Goal: Task Accomplishment & Management: Manage account settings

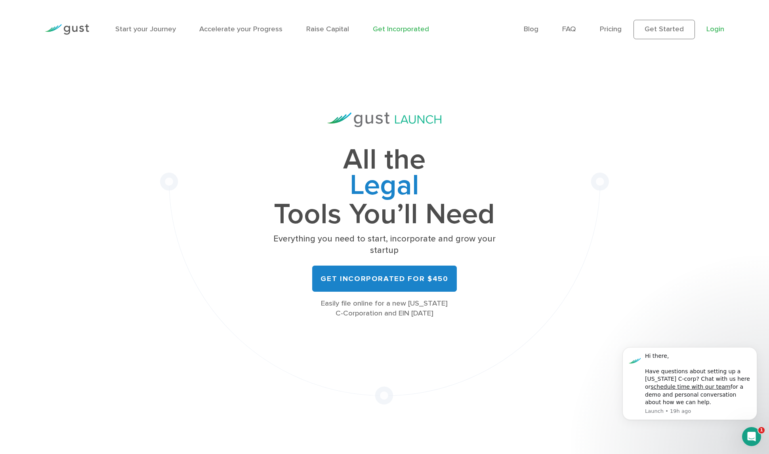
click at [720, 27] on link "Login" at bounding box center [715, 29] width 18 height 9
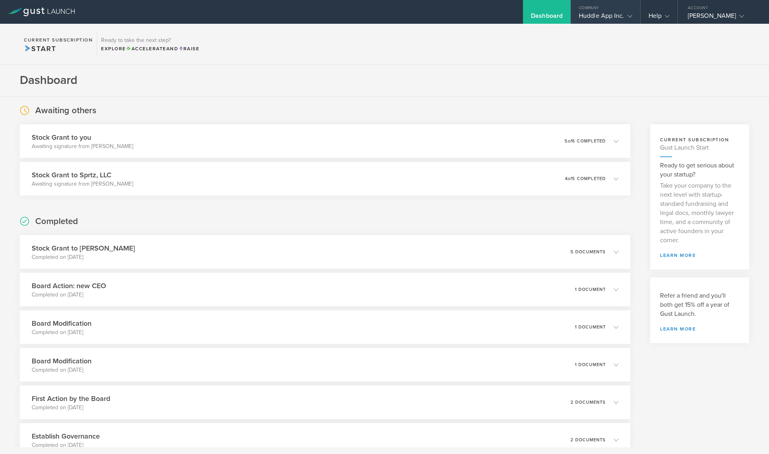
click at [624, 15] on gust-icon at bounding box center [628, 16] width 8 height 8
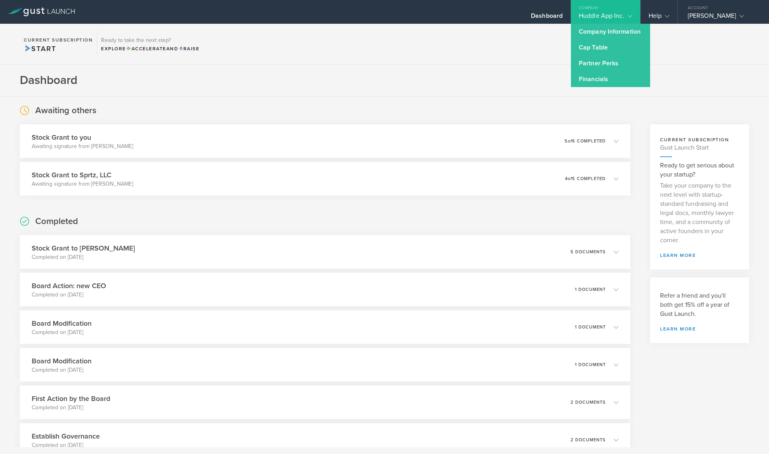
click at [516, 51] on section "Current Subscription Start Ready to take the next step? Explore Accelerate and …" at bounding box center [384, 44] width 769 height 41
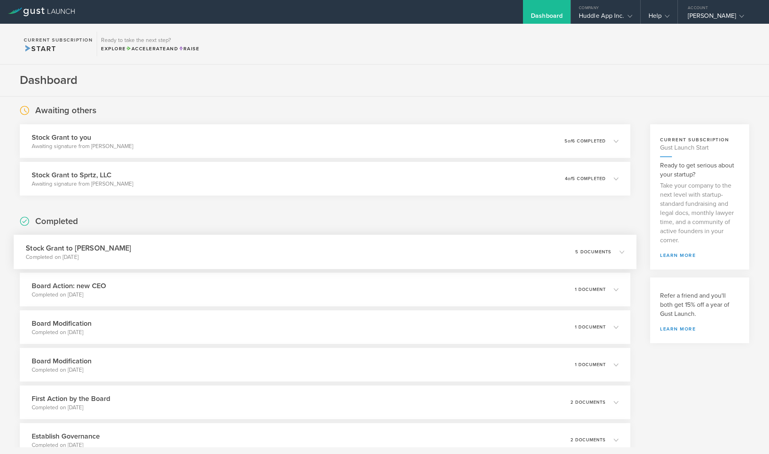
click at [597, 260] on div "Stock Grant to [PERSON_NAME] Completed on [DATE] 5 documents" at bounding box center [325, 252] width 622 height 34
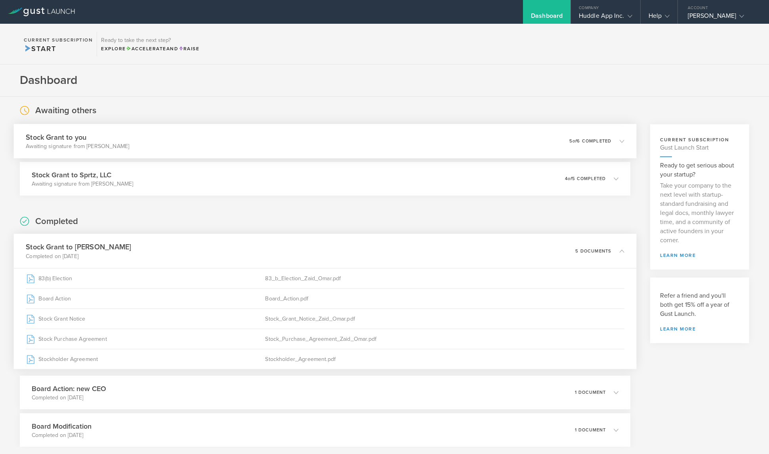
click at [603, 139] on p "5 of 6 completed" at bounding box center [590, 141] width 42 height 4
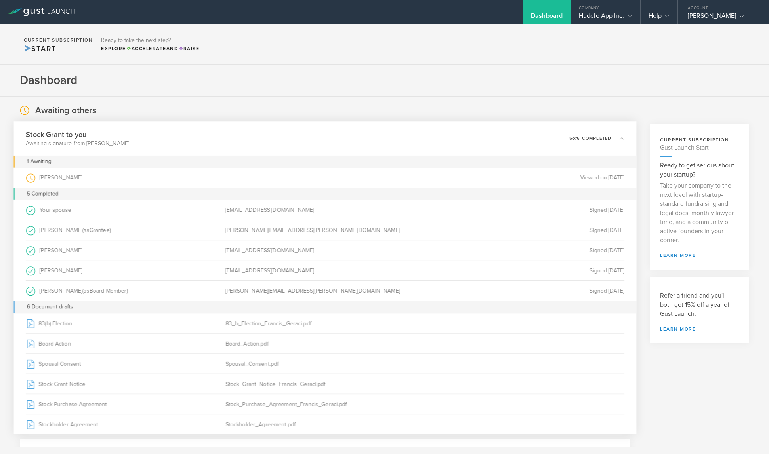
click at [46, 174] on div "[PERSON_NAME] (as )" at bounding box center [126, 178] width 200 height 20
click at [122, 143] on div "Stock Grant to you Awaiting signature from [PERSON_NAME] 0 undeliverable 5 of 6…" at bounding box center [325, 138] width 622 height 34
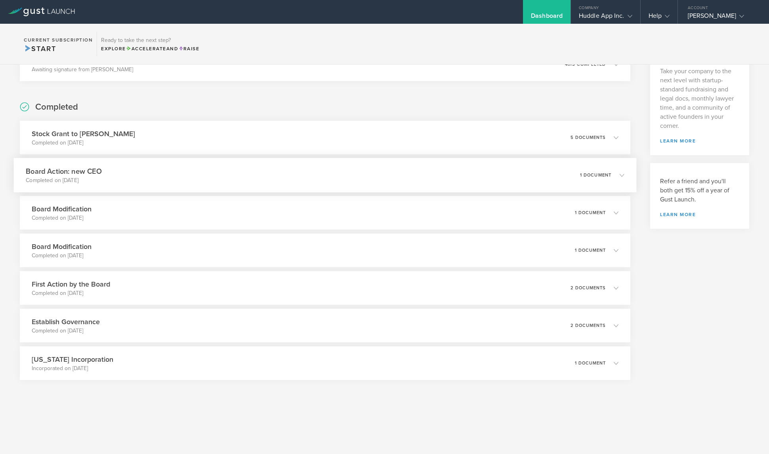
scroll to position [113, 0]
click at [216, 143] on div "Stock Grant to [PERSON_NAME] Completed on [DATE] 5 documents" at bounding box center [325, 139] width 622 height 34
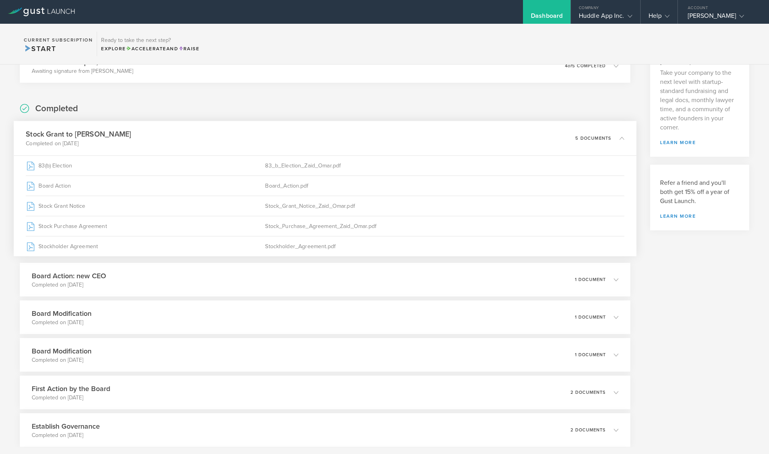
click at [216, 143] on div "Stock Grant to [PERSON_NAME] Completed on [DATE] 5 documents" at bounding box center [325, 138] width 622 height 34
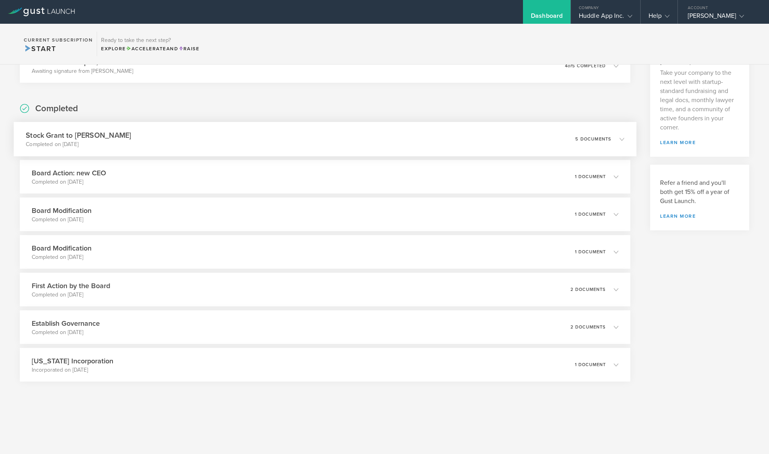
scroll to position [0, 0]
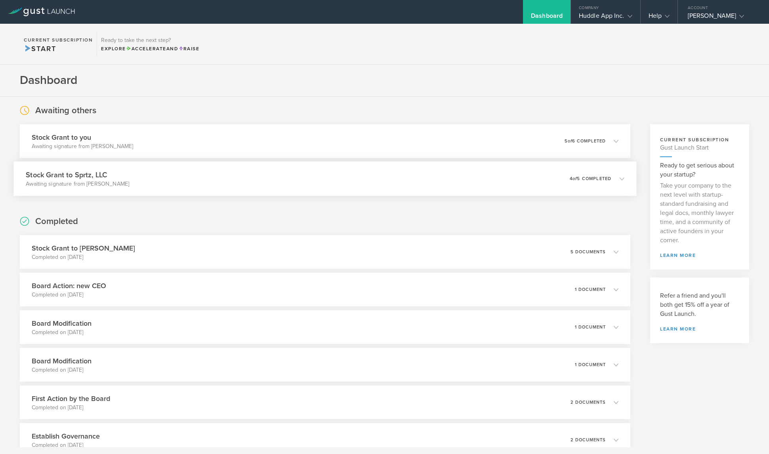
click at [324, 176] on div "Stock Grant to Sprtz, LLC Awaiting signature from [PERSON_NAME] 0 undeliverable…" at bounding box center [325, 179] width 622 height 34
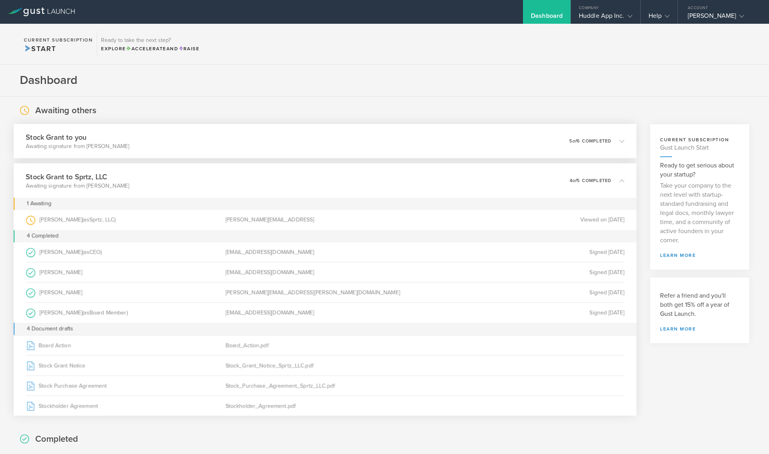
click at [295, 141] on div "Stock Grant to you Awaiting signature from [PERSON_NAME] 0 undeliverable 5 of 6…" at bounding box center [325, 141] width 622 height 34
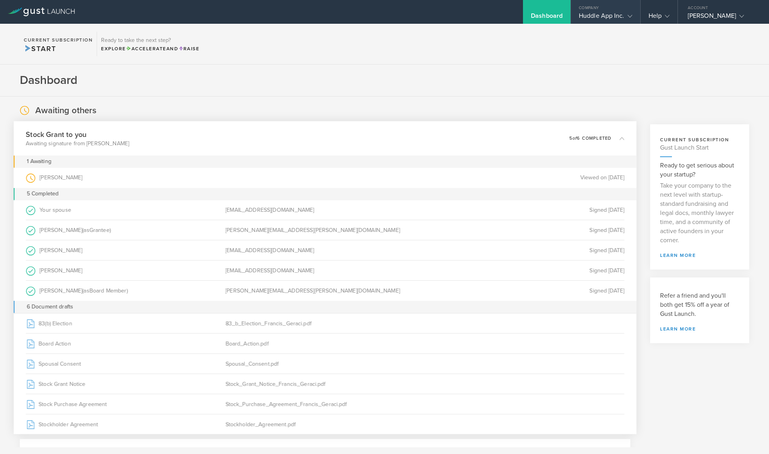
drag, startPoint x: 619, startPoint y: 16, endPoint x: 619, endPoint y: 22, distance: 5.6
click at [619, 16] on div "Huddle App Inc." at bounding box center [605, 18] width 53 height 12
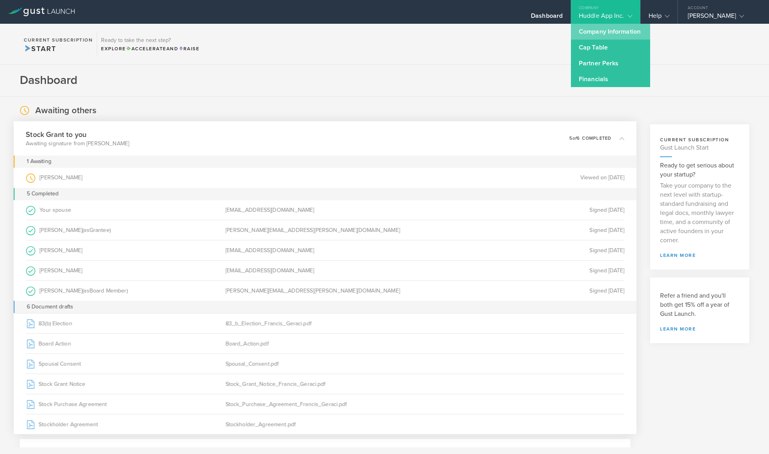
click at [616, 35] on link "Company Information" at bounding box center [610, 32] width 79 height 16
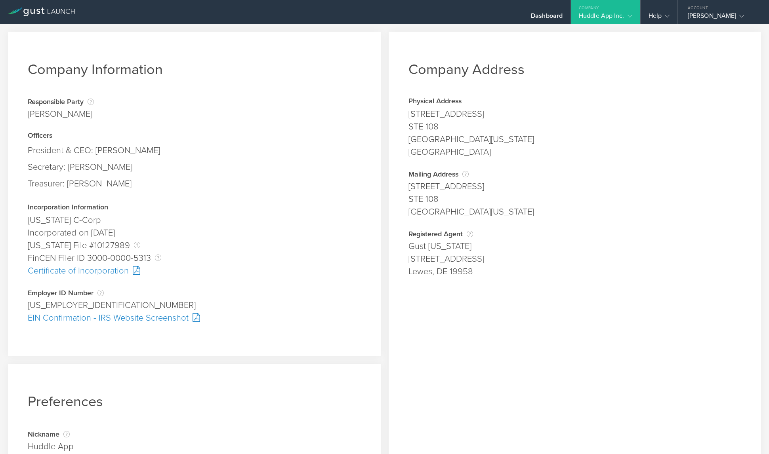
click at [613, 18] on div "Huddle App Inc." at bounding box center [605, 18] width 53 height 12
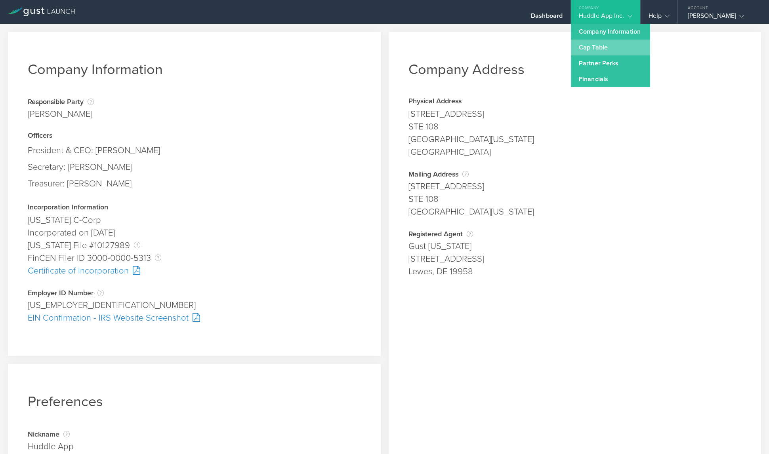
click at [612, 42] on link "Cap Table" at bounding box center [610, 48] width 79 height 16
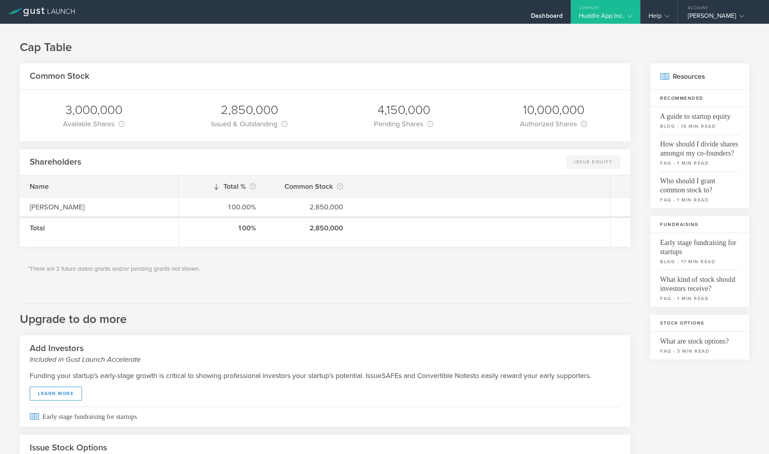
click at [621, 14] on div "Huddle App Inc." at bounding box center [605, 18] width 53 height 12
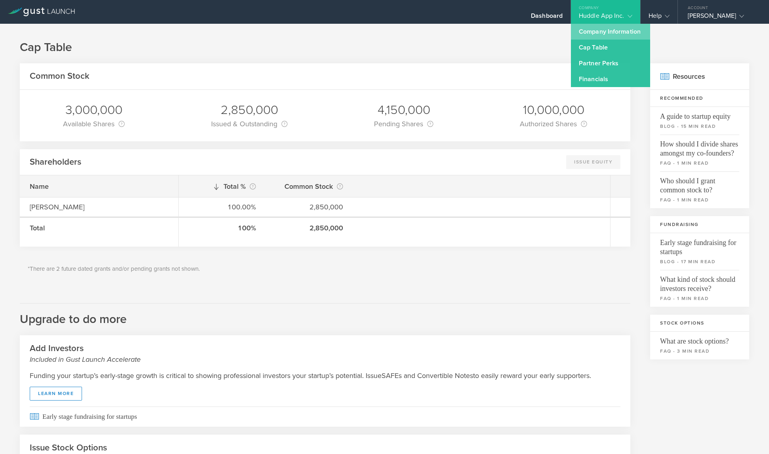
click at [611, 31] on link "Company Information" at bounding box center [610, 32] width 79 height 16
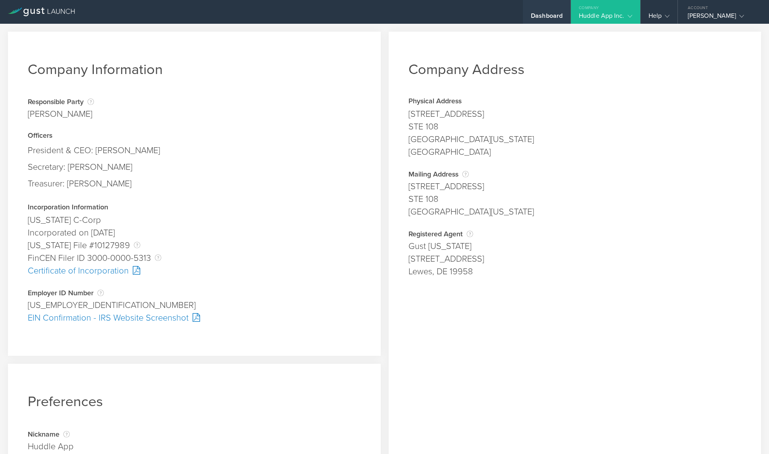
click at [546, 5] on div "Dashboard" at bounding box center [547, 12] width 48 height 24
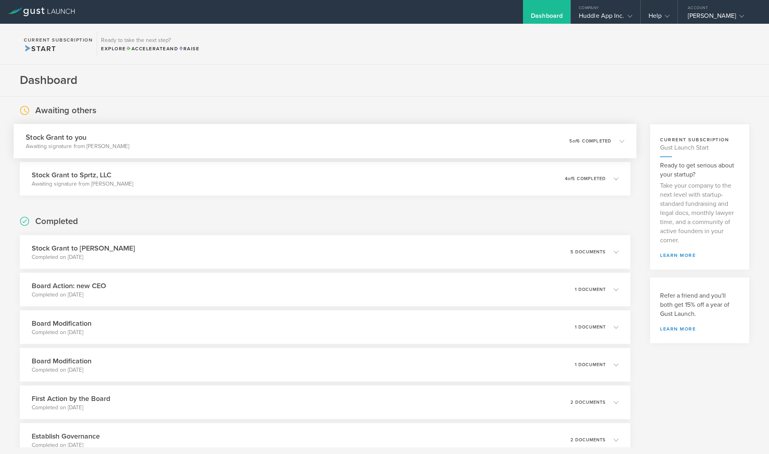
click at [395, 141] on div "Stock Grant to you Awaiting signature from [PERSON_NAME] 0 undeliverable 5 of 6…" at bounding box center [325, 141] width 622 height 34
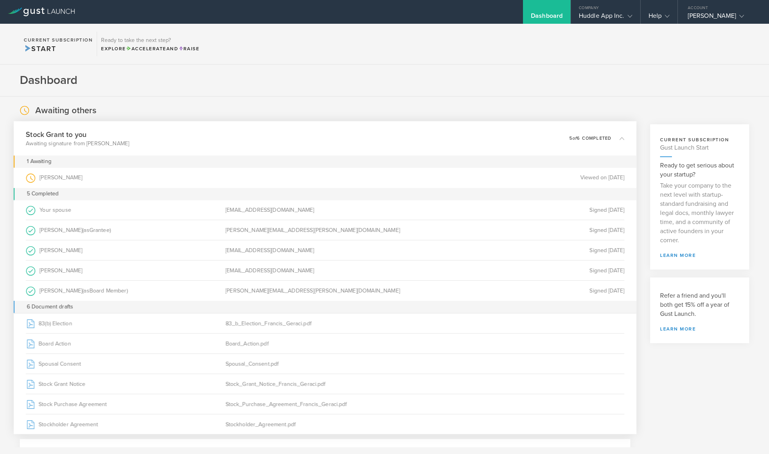
drag, startPoint x: 528, startPoint y: 171, endPoint x: 489, endPoint y: 174, distance: 38.6
click at [528, 171] on div "Viewed on [DATE]" at bounding box center [524, 178] width 200 height 20
click at [32, 179] on circle at bounding box center [31, 178] width 9 height 9
